Goal: Navigation & Orientation: Find specific page/section

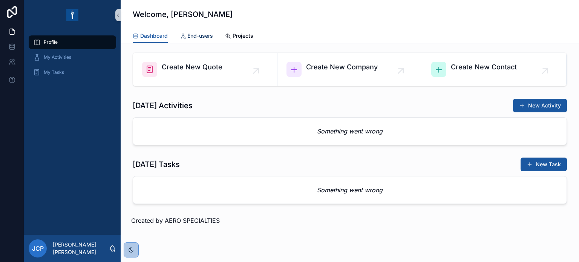
click at [195, 34] on span "End-users" at bounding box center [200, 36] width 26 height 8
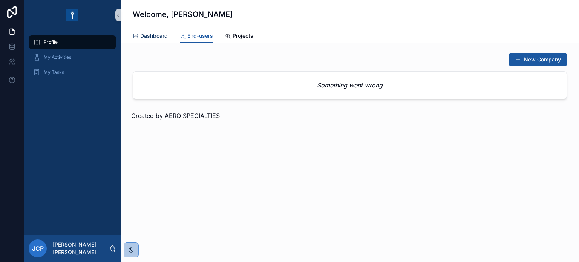
click at [143, 35] on span "Dashboard" at bounding box center [154, 36] width 28 height 8
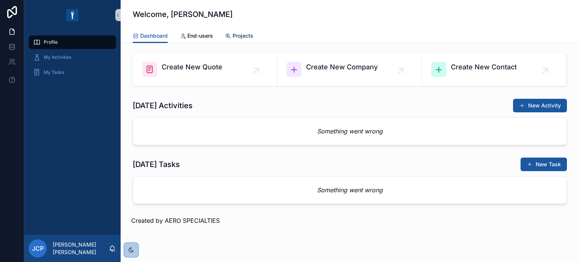
click at [239, 38] on span "Projects" at bounding box center [243, 36] width 21 height 8
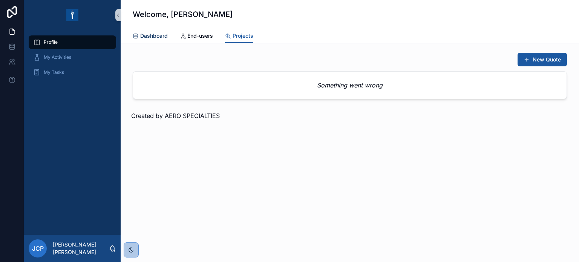
click at [152, 38] on span "Dashboard" at bounding box center [154, 36] width 28 height 8
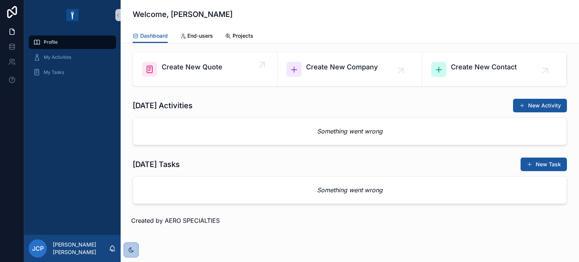
click at [181, 67] on span "Create New Quote" at bounding box center [192, 67] width 61 height 11
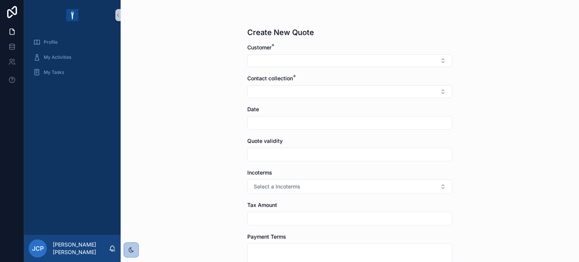
click at [106, 96] on div "Profile My Activities My Tasks" at bounding box center [72, 132] width 97 height 205
click at [118, 15] on icon "scrollable content" at bounding box center [117, 15] width 5 height 6
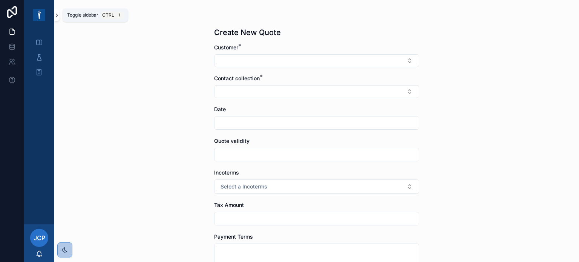
click at [57, 16] on icon "scrollable content" at bounding box center [56, 15] width 5 height 6
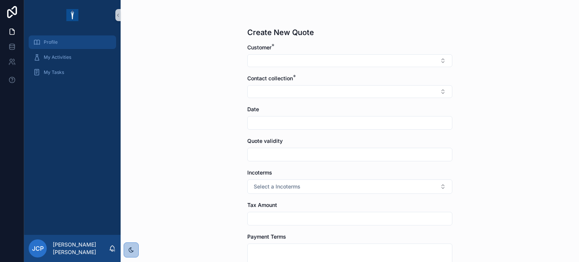
click at [56, 40] on span "Profile" at bounding box center [51, 42] width 14 height 6
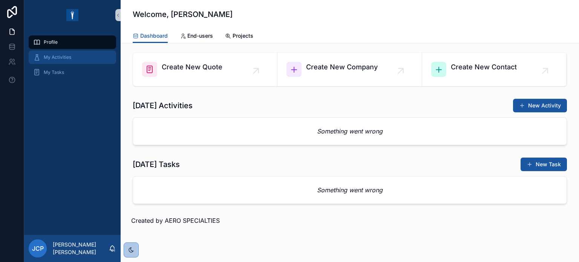
click at [55, 55] on span "My Activities" at bounding box center [58, 57] width 28 height 6
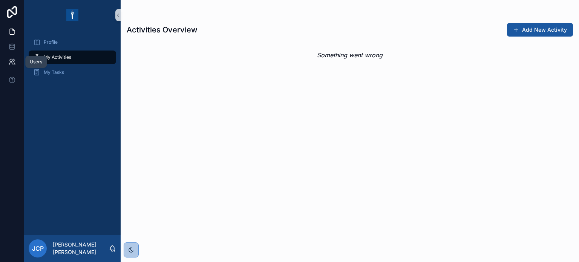
click at [11, 60] on icon at bounding box center [12, 62] width 8 height 8
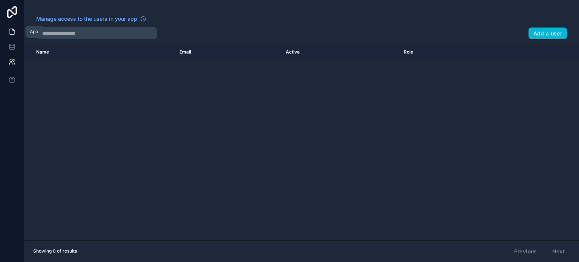
click at [12, 32] on icon at bounding box center [12, 32] width 8 height 8
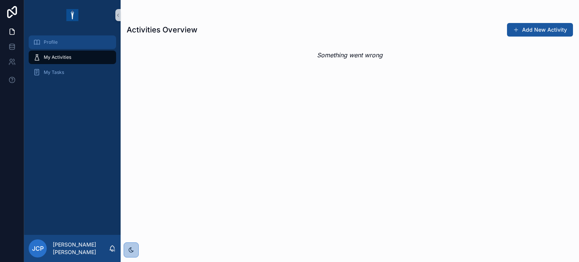
click at [48, 40] on span "Profile" at bounding box center [51, 42] width 14 height 6
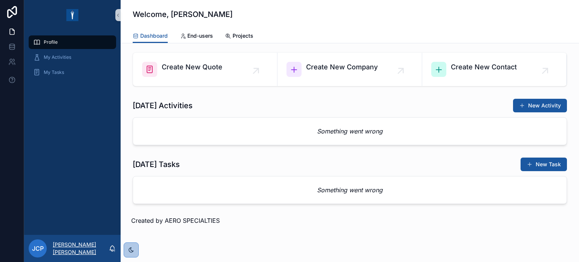
click at [75, 247] on p "[PERSON_NAME] [PERSON_NAME]" at bounding box center [81, 248] width 56 height 15
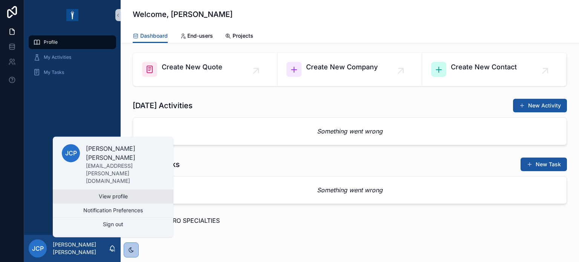
click at [107, 194] on link "View profile" at bounding box center [113, 197] width 121 height 14
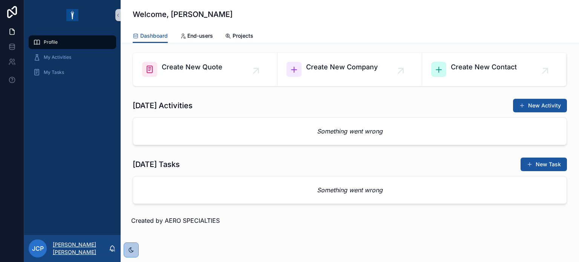
click at [80, 249] on p "[PERSON_NAME] [PERSON_NAME]" at bounding box center [81, 248] width 56 height 15
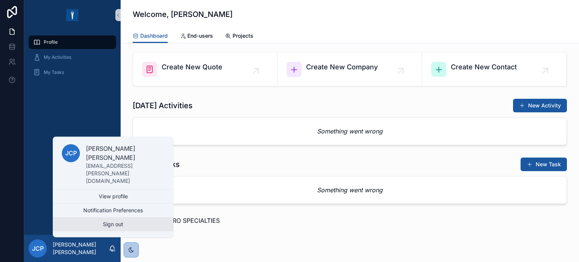
click at [113, 222] on button "Sign out" at bounding box center [113, 225] width 121 height 14
